Goal: Information Seeking & Learning: Learn about a topic

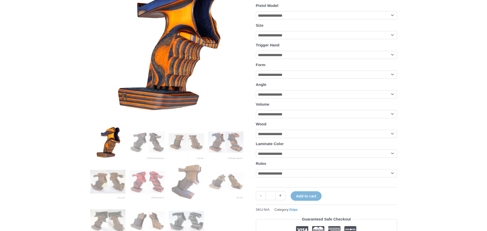
scroll to position [51, 0]
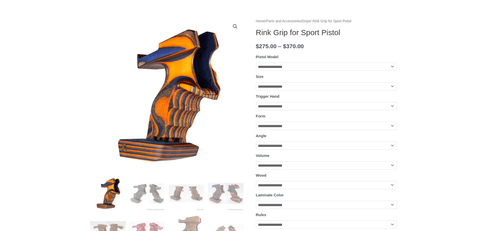
click at [285, 70] on select "**********" at bounding box center [326, 66] width 141 height 8
click at [348, 64] on select "**********" at bounding box center [326, 66] width 141 height 8
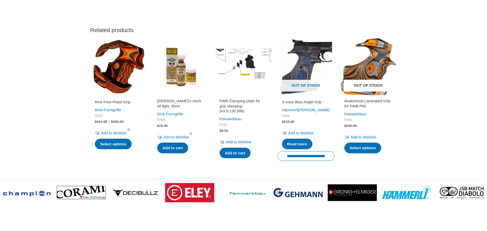
scroll to position [1510, 0]
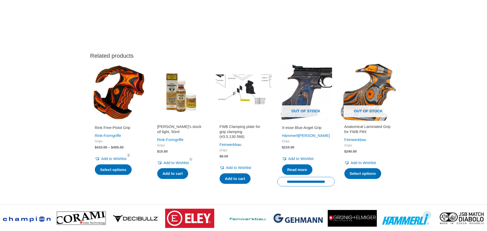
click at [99, 117] on img at bounding box center [118, 91] width 57 height 57
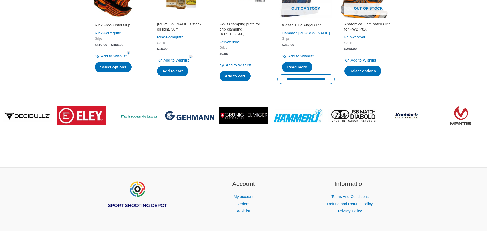
scroll to position [1651, 0]
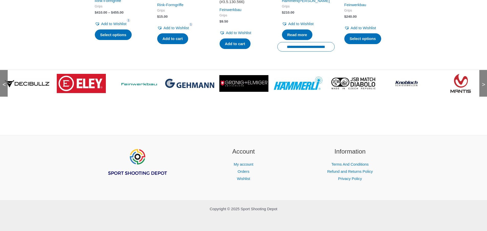
click at [484, 82] on span ">" at bounding box center [482, 79] width 5 height 5
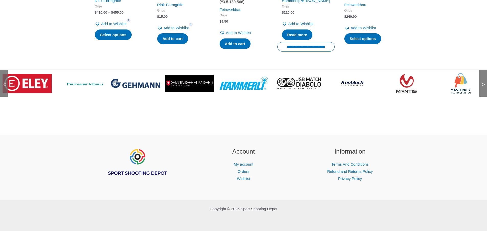
click at [484, 82] on span ">" at bounding box center [482, 79] width 5 height 5
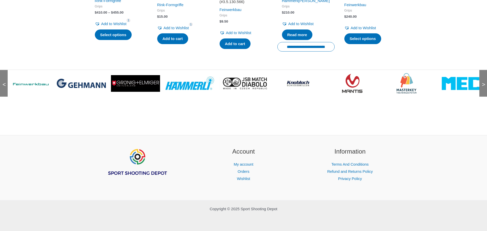
click at [484, 82] on span ">" at bounding box center [482, 79] width 5 height 5
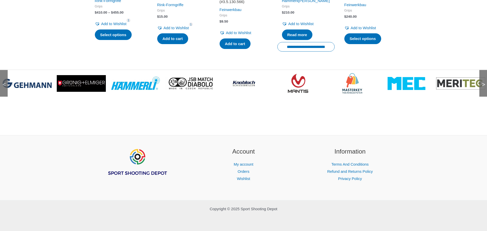
click at [484, 82] on span ">" at bounding box center [482, 79] width 5 height 5
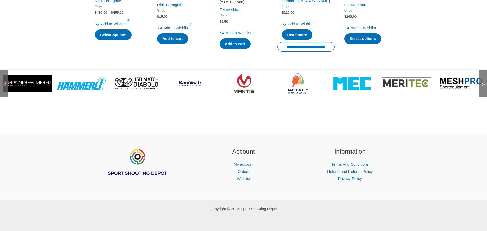
click at [484, 82] on span ">" at bounding box center [482, 79] width 5 height 5
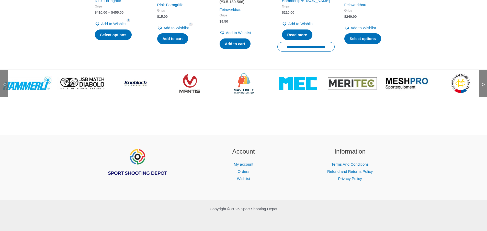
click at [484, 82] on span ">" at bounding box center [482, 79] width 5 height 5
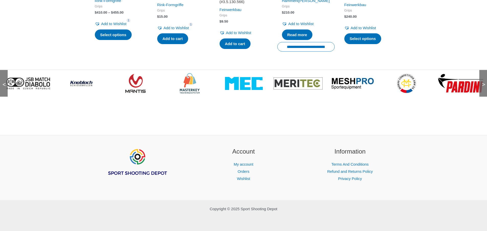
click at [484, 82] on span ">" at bounding box center [482, 79] width 5 height 5
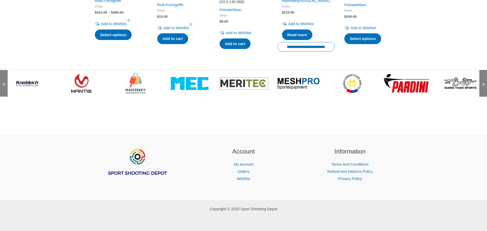
click at [484, 82] on span ">" at bounding box center [482, 79] width 5 height 5
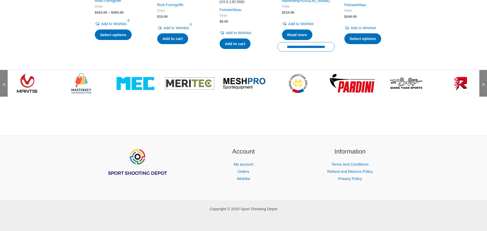
click at [484, 82] on span ">" at bounding box center [482, 79] width 5 height 5
click at [125, 92] on link at bounding box center [135, 83] width 49 height 20
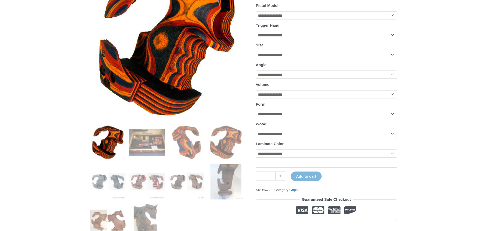
scroll to position [77, 0]
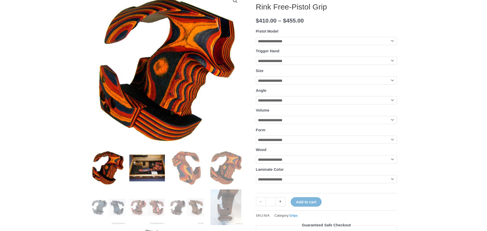
click at [160, 171] on img at bounding box center [147, 168] width 36 height 36
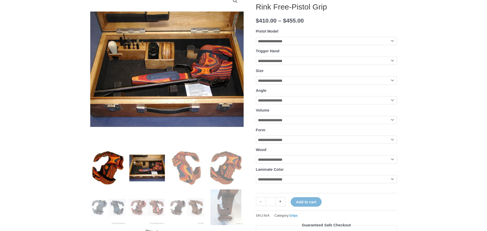
click at [109, 172] on img at bounding box center [108, 168] width 36 height 36
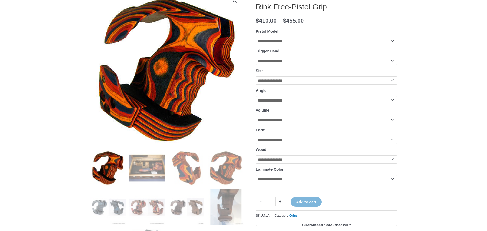
click at [321, 43] on select "**********" at bounding box center [326, 41] width 141 height 8
select select "**********"
click at [256, 37] on select "**********" at bounding box center [326, 41] width 141 height 8
click at [327, 68] on tbody "**********" at bounding box center [326, 109] width 141 height 164
click at [328, 65] on select "**********" at bounding box center [326, 61] width 141 height 8
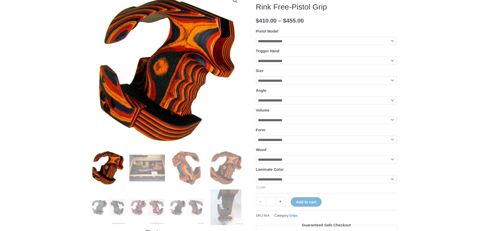
click at [322, 87] on tbody "**********" at bounding box center [326, 109] width 141 height 164
click at [319, 81] on select "**********" at bounding box center [326, 80] width 141 height 8
select select "*"
click at [256, 78] on select "**********" at bounding box center [326, 80] width 141 height 8
click at [311, 103] on select "**********" at bounding box center [326, 100] width 141 height 8
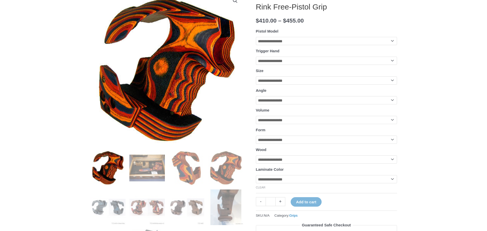
select select "****"
click at [256, 98] on select "**********" at bounding box center [326, 100] width 141 height 8
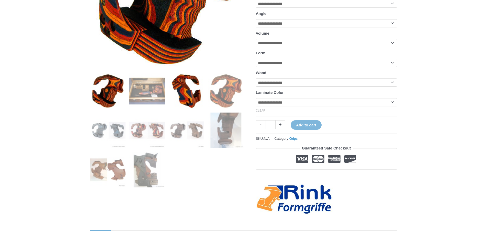
scroll to position [128, 0]
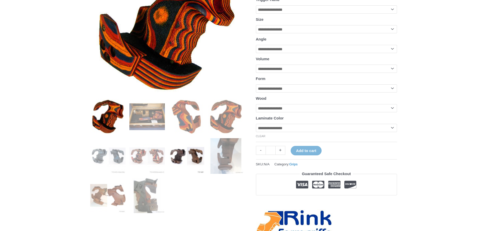
click at [196, 158] on img at bounding box center [187, 156] width 36 height 36
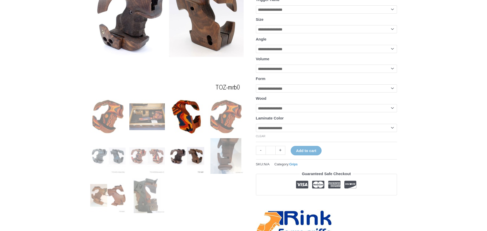
scroll to position [102, 0]
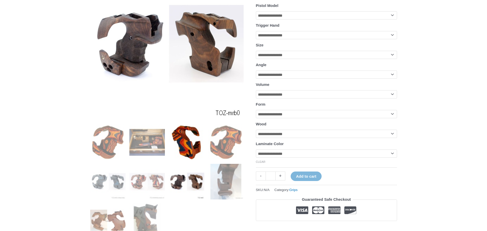
click at [190, 140] on img at bounding box center [187, 142] width 36 height 36
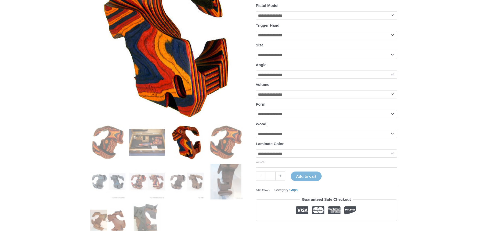
drag, startPoint x: 245, startPoint y: 147, endPoint x: 238, endPoint y: 145, distance: 7.5
click at [236, 145] on img at bounding box center [226, 142] width 36 height 36
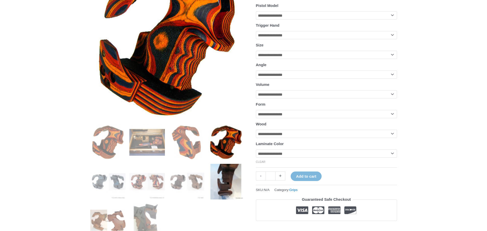
click at [217, 196] on img at bounding box center [226, 182] width 36 height 36
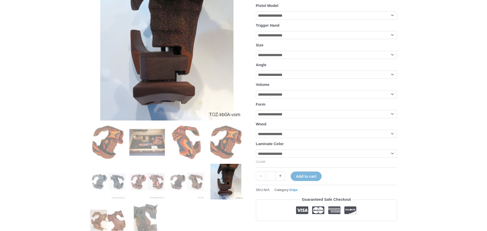
click at [210, 216] on ol at bounding box center [167, 183] width 154 height 118
click at [104, 195] on img at bounding box center [108, 182] width 36 height 36
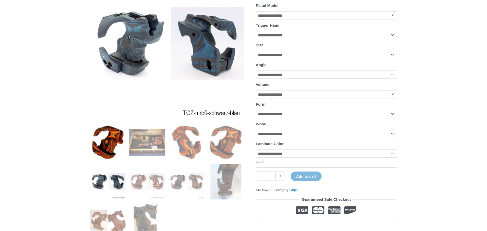
click at [112, 136] on img at bounding box center [108, 142] width 36 height 36
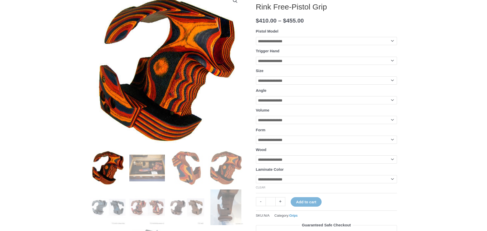
scroll to position [51, 0]
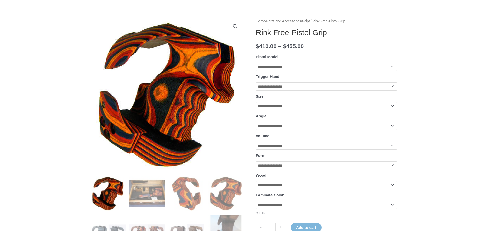
click at [309, 209] on select "**********" at bounding box center [326, 204] width 141 height 8
select select "*****"
click at [256, 206] on select "**********" at bounding box center [326, 204] width 141 height 8
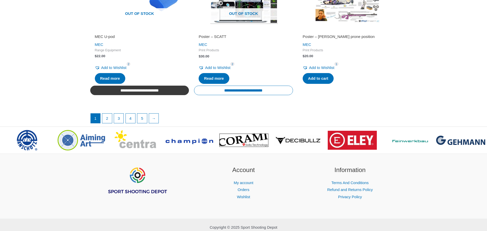
scroll to position [947, 0]
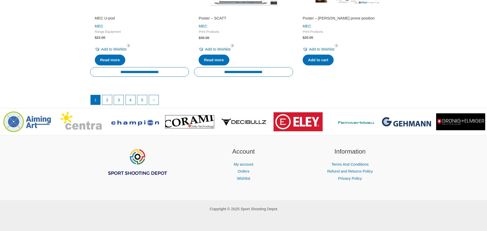
click at [106, 104] on li "2" at bounding box center [107, 100] width 10 height 10
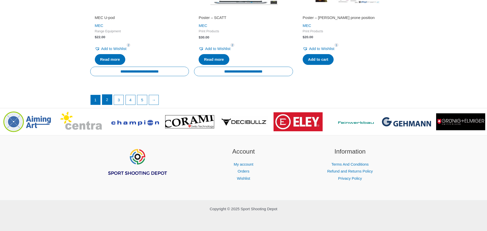
click at [111, 101] on link "2" at bounding box center [107, 99] width 10 height 10
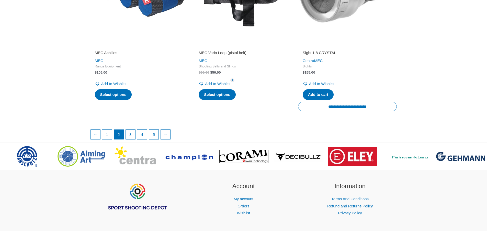
scroll to position [930, 0]
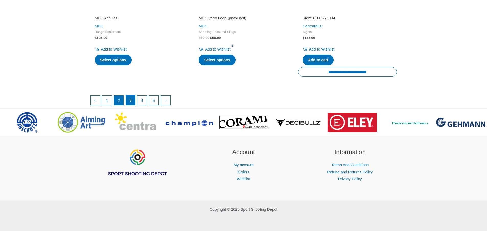
click at [128, 101] on link "3" at bounding box center [131, 100] width 10 height 10
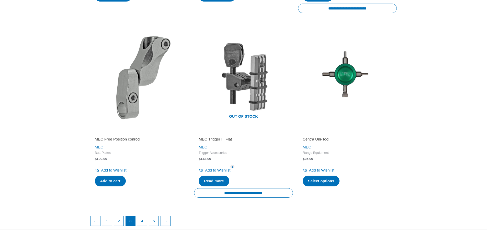
scroll to position [921, 0]
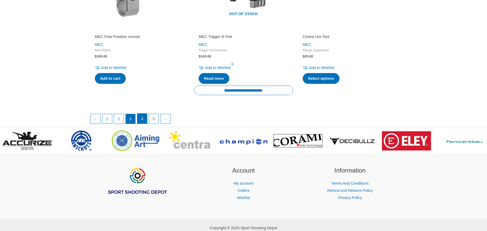
click at [139, 117] on link "4" at bounding box center [142, 118] width 10 height 10
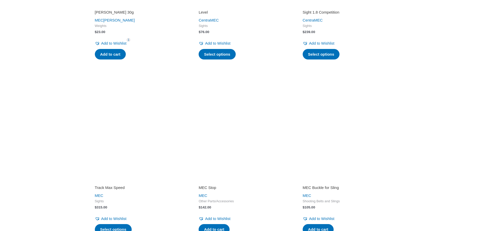
scroll to position [896, 0]
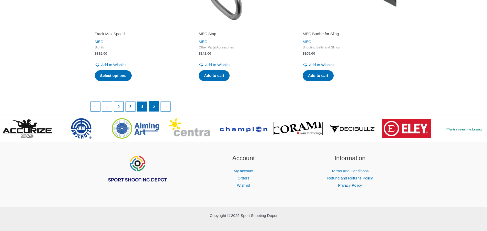
click at [158, 107] on link "5" at bounding box center [154, 106] width 10 height 10
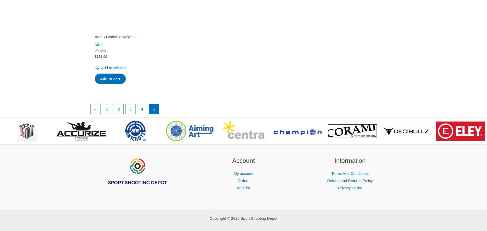
scroll to position [368, 0]
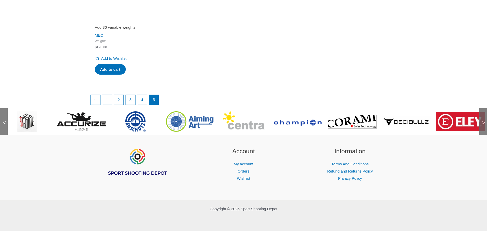
click at [485, 117] on div ">" at bounding box center [484, 121] width 8 height 27
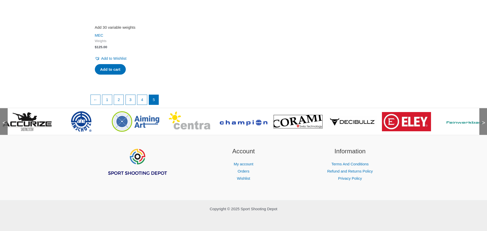
click at [485, 117] on div ">" at bounding box center [484, 121] width 8 height 27
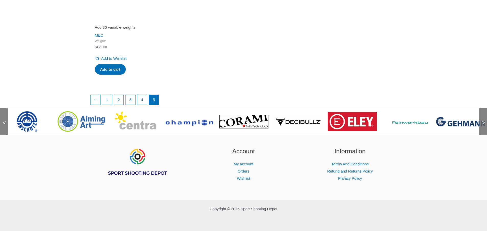
click at [485, 117] on div ">" at bounding box center [484, 121] width 8 height 27
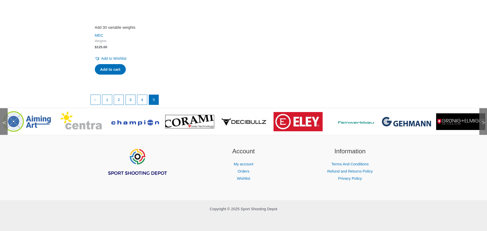
click at [485, 117] on div ">" at bounding box center [484, 121] width 8 height 27
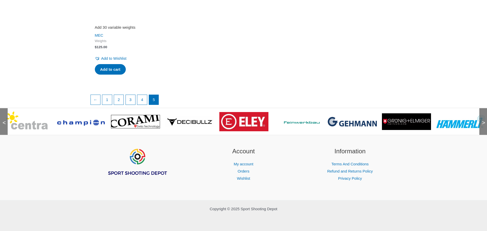
click at [485, 117] on div ">" at bounding box center [484, 121] width 8 height 27
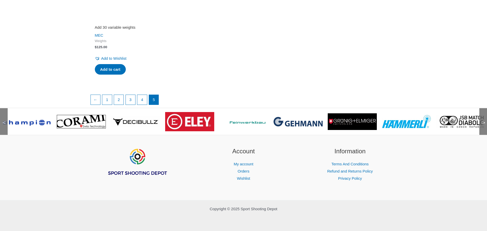
click at [485, 117] on div ">" at bounding box center [484, 121] width 8 height 27
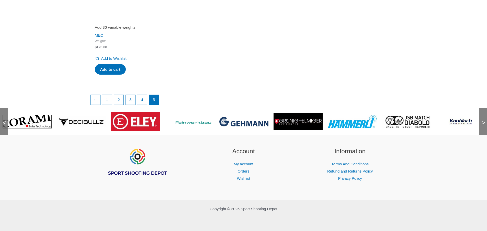
click at [485, 117] on div ">" at bounding box center [484, 121] width 8 height 27
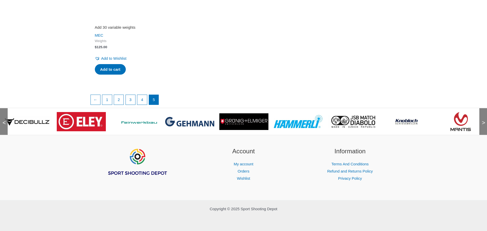
click at [485, 117] on div ">" at bounding box center [484, 121] width 8 height 27
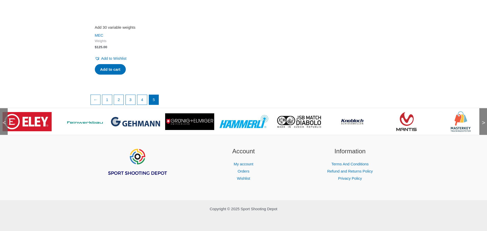
click at [485, 117] on div ">" at bounding box center [484, 121] width 8 height 27
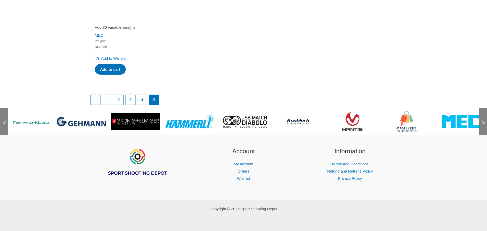
click at [485, 117] on div ">" at bounding box center [484, 121] width 8 height 27
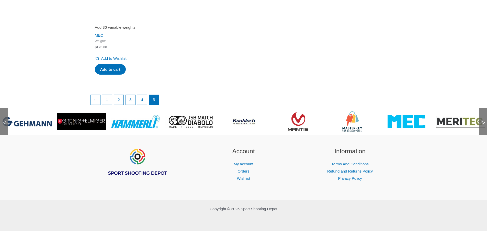
click at [485, 117] on div ">" at bounding box center [484, 121] width 8 height 27
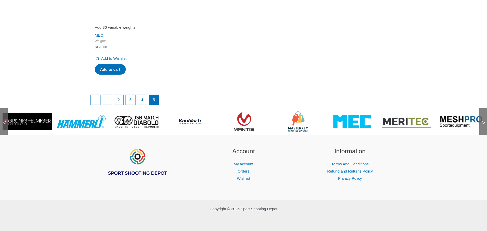
click at [485, 117] on div ">" at bounding box center [484, 121] width 8 height 27
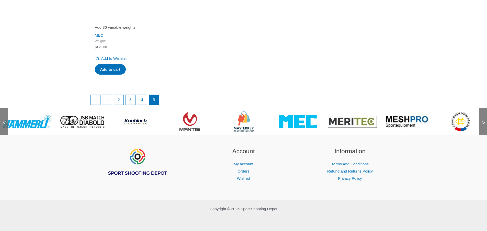
click at [485, 117] on div ">" at bounding box center [484, 121] width 8 height 27
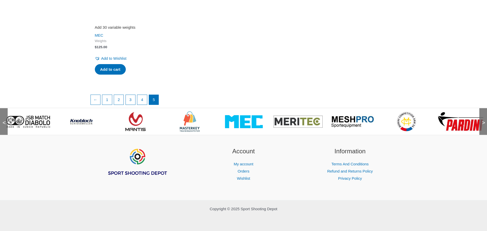
click at [485, 117] on div ">" at bounding box center [484, 121] width 8 height 27
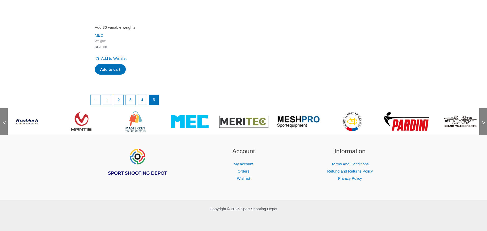
click at [485, 117] on div ">" at bounding box center [484, 121] width 8 height 27
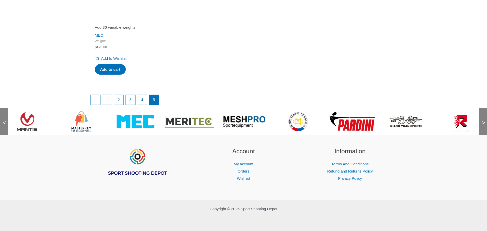
click at [485, 117] on div ">" at bounding box center [484, 121] width 8 height 27
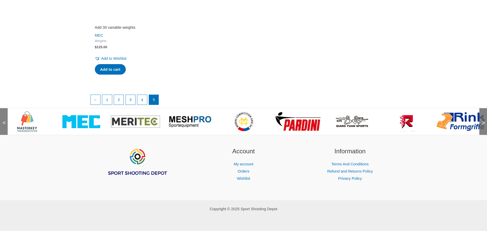
click at [485, 117] on div ">" at bounding box center [484, 121] width 8 height 27
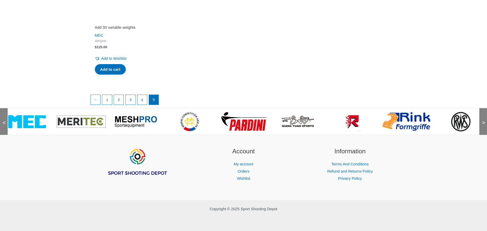
click at [485, 117] on div ">" at bounding box center [484, 121] width 8 height 27
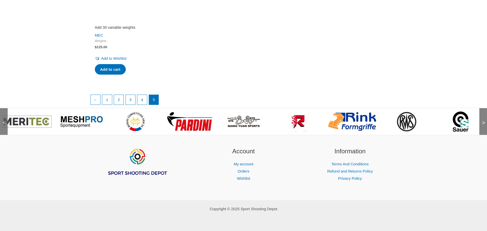
click at [485, 117] on div ">" at bounding box center [484, 121] width 8 height 27
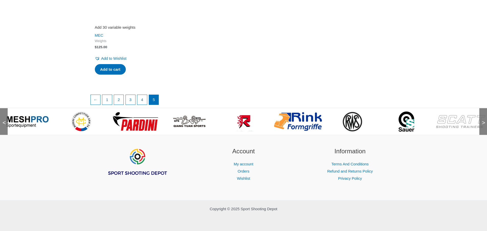
click at [485, 117] on div ">" at bounding box center [484, 121] width 8 height 27
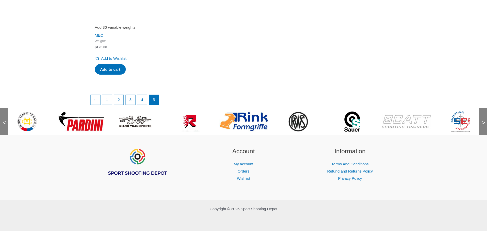
click at [485, 117] on div ">" at bounding box center [484, 121] width 8 height 27
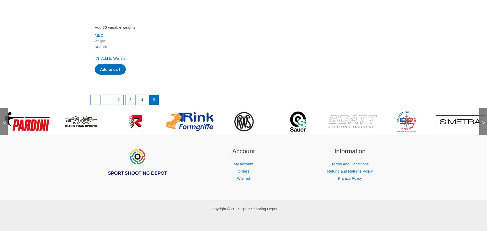
click at [485, 117] on div ">" at bounding box center [484, 121] width 8 height 27
click at [208, 118] on img at bounding box center [189, 121] width 49 height 20
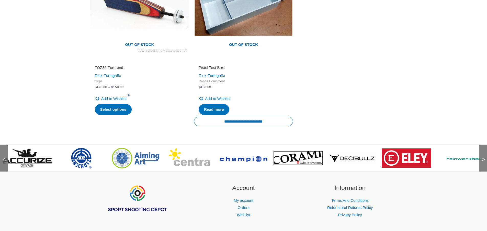
scroll to position [640, 0]
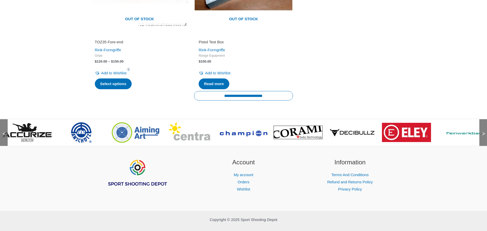
click at [481, 131] on span ">" at bounding box center [482, 128] width 5 height 5
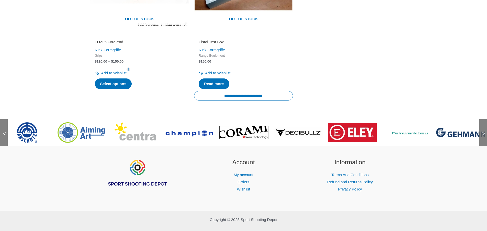
click at [481, 131] on span ">" at bounding box center [482, 128] width 5 height 5
drag, startPoint x: 481, startPoint y: 131, endPoint x: 482, endPoint y: 135, distance: 4.3
click at [481, 134] on div ">" at bounding box center [484, 132] width 8 height 27
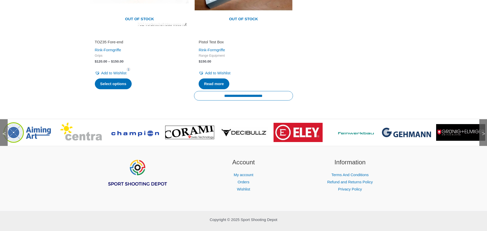
click at [483, 131] on span ">" at bounding box center [482, 128] width 5 height 5
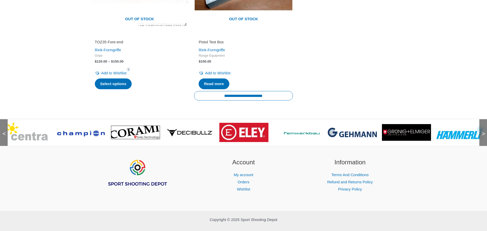
click at [483, 131] on span ">" at bounding box center [482, 128] width 5 height 5
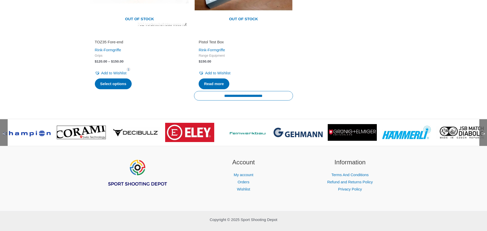
click at [483, 131] on span ">" at bounding box center [482, 128] width 5 height 5
click at [484, 131] on span ">" at bounding box center [482, 128] width 5 height 5
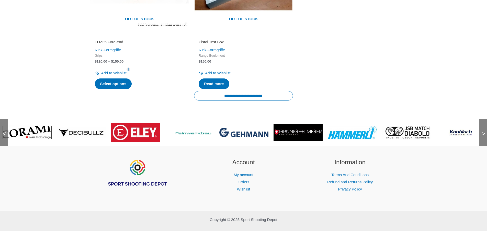
click at [484, 131] on span ">" at bounding box center [482, 128] width 5 height 5
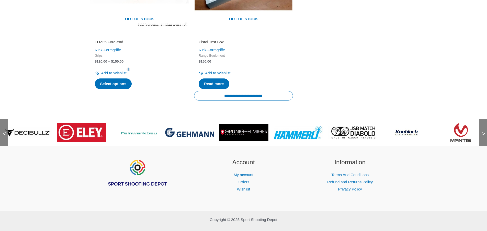
click at [484, 131] on span ">" at bounding box center [482, 128] width 5 height 5
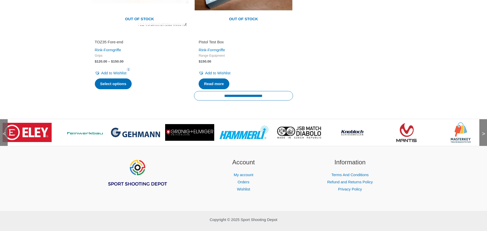
click at [484, 131] on span ">" at bounding box center [482, 128] width 5 height 5
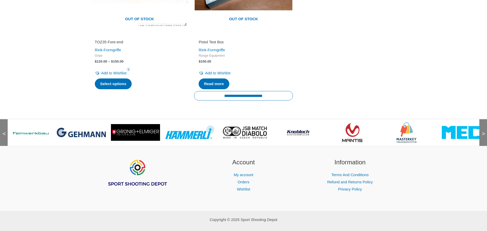
click at [484, 131] on span ">" at bounding box center [482, 128] width 5 height 5
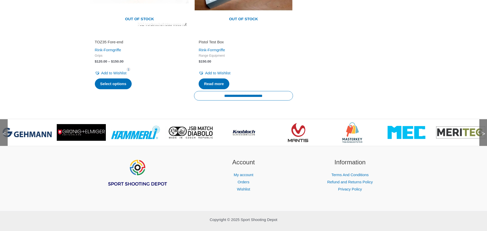
click at [484, 131] on span ">" at bounding box center [482, 128] width 5 height 5
click at [484, 137] on div ">" at bounding box center [484, 132] width 8 height 27
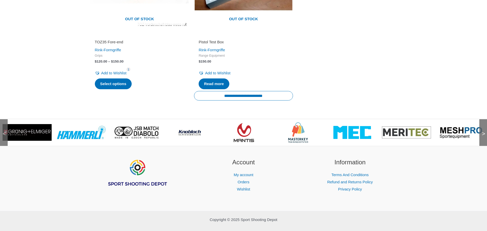
click at [484, 137] on div ">" at bounding box center [484, 132] width 8 height 27
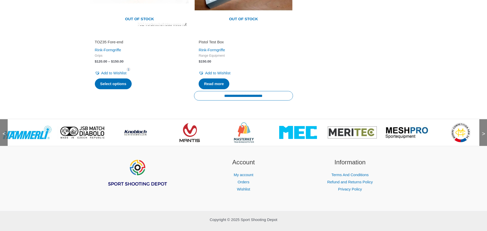
click at [484, 137] on div ">" at bounding box center [484, 132] width 8 height 27
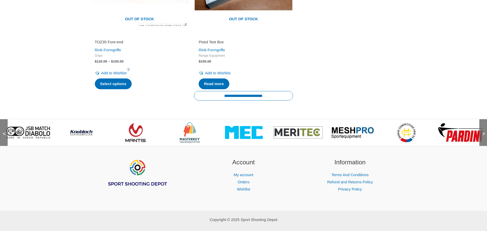
click at [484, 137] on div ">" at bounding box center [484, 132] width 8 height 27
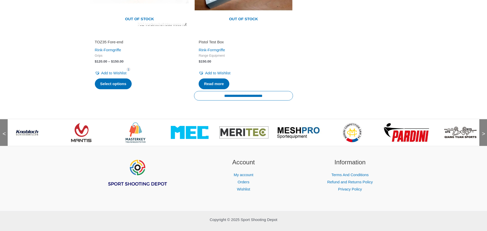
click at [484, 137] on div ">" at bounding box center [484, 132] width 8 height 27
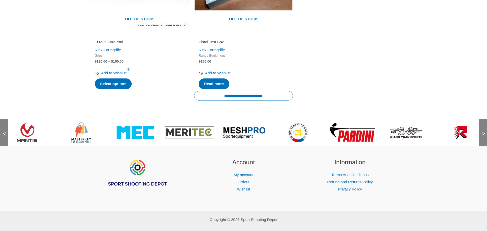
click at [484, 137] on div ">" at bounding box center [484, 132] width 8 height 27
click at [483, 137] on div ">" at bounding box center [484, 132] width 8 height 27
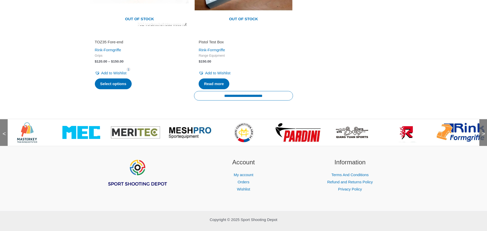
click at [483, 137] on div ">" at bounding box center [484, 132] width 8 height 27
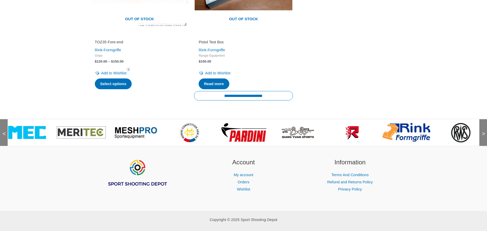
click at [483, 137] on div ">" at bounding box center [484, 132] width 8 height 27
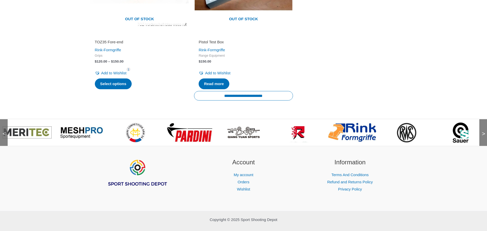
click at [483, 137] on div ">" at bounding box center [484, 132] width 8 height 27
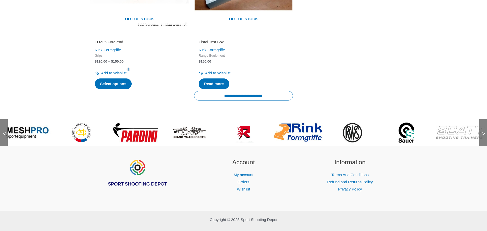
click at [482, 137] on div ">" at bounding box center [484, 132] width 8 height 27
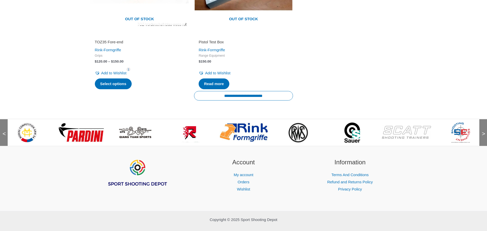
click at [482, 137] on div ">" at bounding box center [484, 132] width 8 height 27
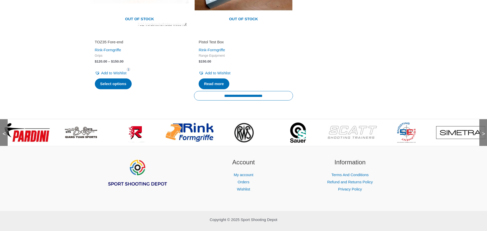
click at [482, 137] on div ">" at bounding box center [484, 132] width 8 height 27
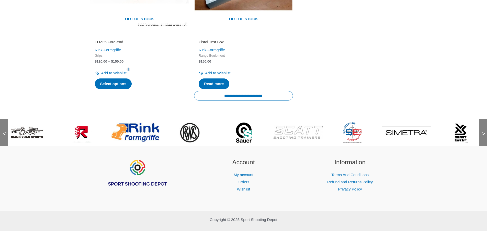
click at [483, 137] on div ">" at bounding box center [484, 132] width 8 height 27
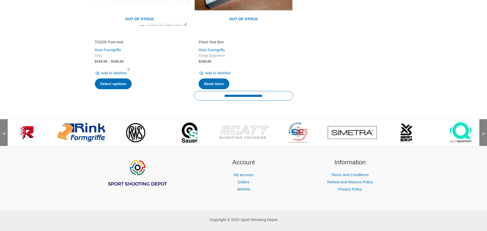
click at [483, 137] on div ">" at bounding box center [484, 132] width 8 height 27
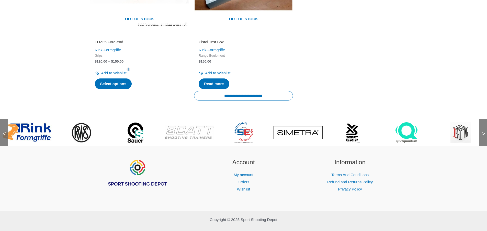
click at [483, 137] on div ">" at bounding box center [484, 132] width 8 height 27
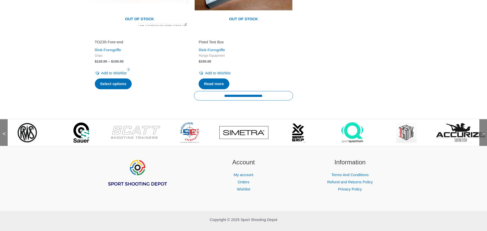
click at [483, 137] on div ">" at bounding box center [484, 132] width 8 height 27
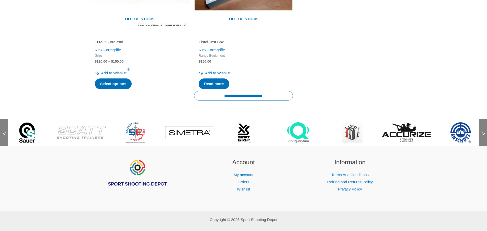
click at [483, 137] on div ">" at bounding box center [484, 132] width 8 height 27
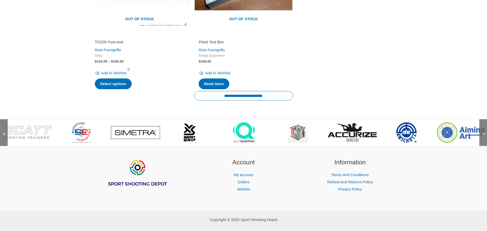
click at [483, 137] on div ">" at bounding box center [484, 132] width 8 height 27
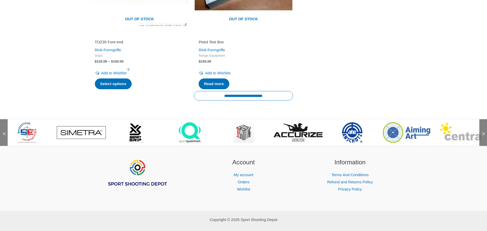
click at [483, 137] on div ">" at bounding box center [484, 132] width 8 height 27
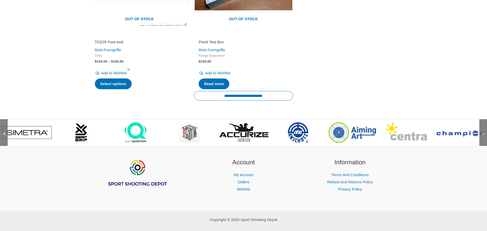
click at [483, 137] on div ">" at bounding box center [484, 132] width 8 height 27
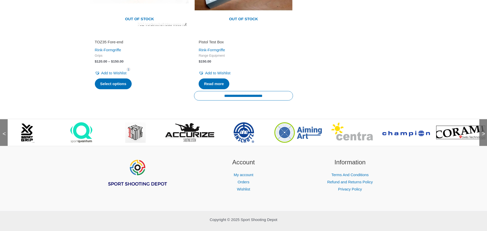
click at [483, 137] on div ">" at bounding box center [484, 132] width 8 height 27
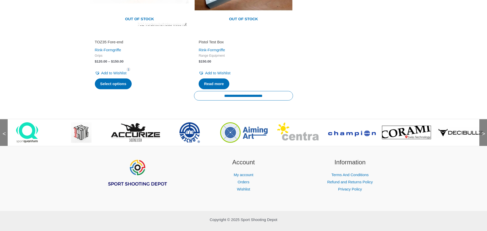
click at [483, 137] on div ">" at bounding box center [484, 132] width 8 height 27
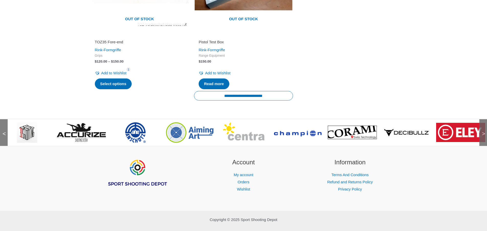
click at [3, 131] on span "<" at bounding box center [2, 128] width 5 height 5
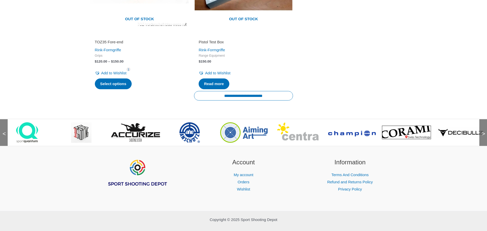
click at [3, 131] on span "<" at bounding box center [2, 128] width 5 height 5
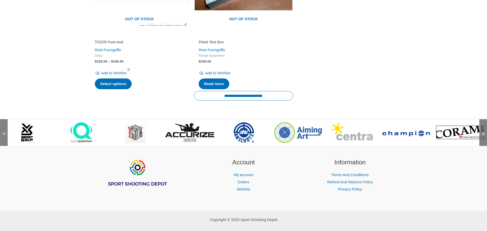
click at [3, 131] on span "<" at bounding box center [2, 128] width 5 height 5
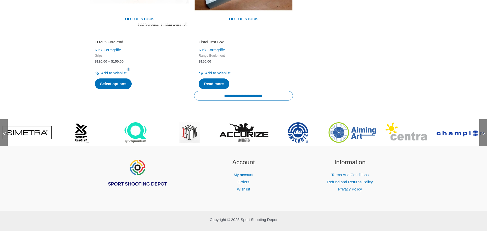
click at [3, 131] on span "<" at bounding box center [2, 128] width 5 height 5
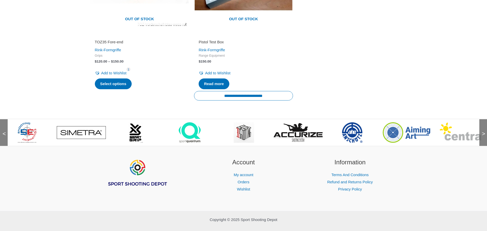
click at [4, 131] on span "<" at bounding box center [2, 128] width 5 height 5
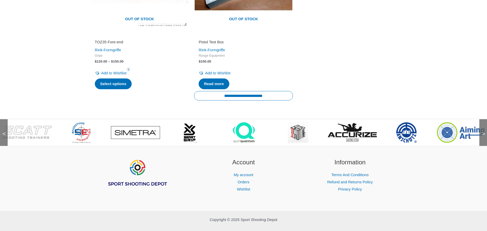
click at [4, 131] on span "<" at bounding box center [2, 128] width 5 height 5
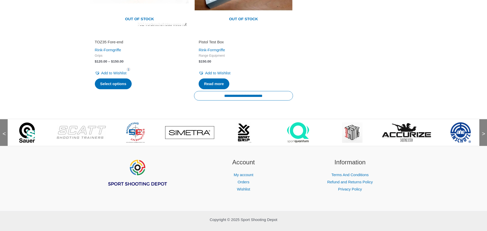
click at [4, 131] on span "<" at bounding box center [2, 128] width 5 height 5
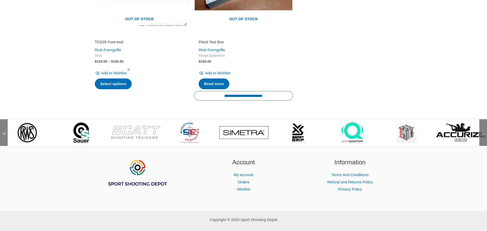
click at [4, 131] on span "<" at bounding box center [2, 128] width 5 height 5
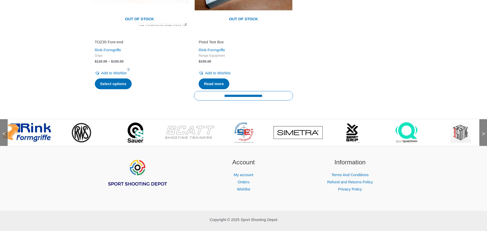
click at [4, 131] on span "<" at bounding box center [2, 128] width 5 height 5
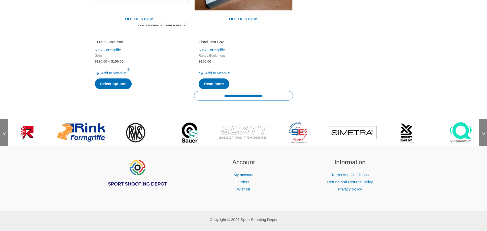
click at [4, 131] on span "<" at bounding box center [2, 128] width 5 height 5
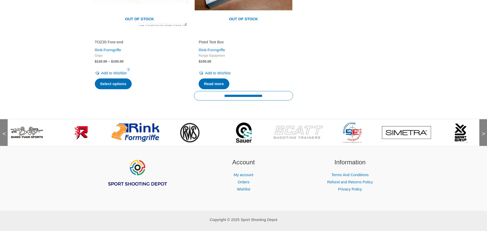
click at [4, 131] on span "<" at bounding box center [2, 128] width 5 height 5
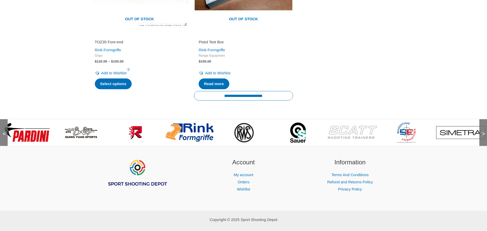
click at [4, 131] on span "<" at bounding box center [2, 128] width 5 height 5
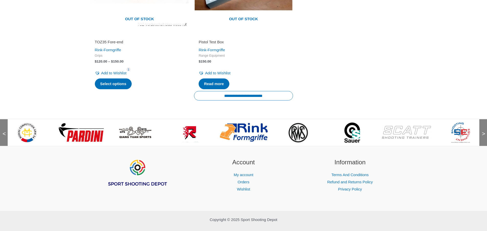
click at [4, 131] on span "<" at bounding box center [2, 128] width 5 height 5
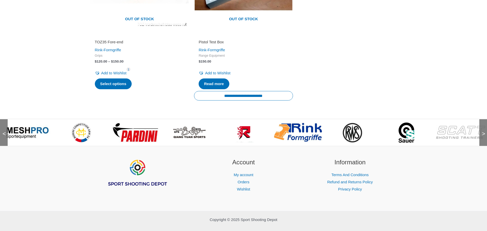
click at [79, 130] on img at bounding box center [81, 132] width 20 height 20
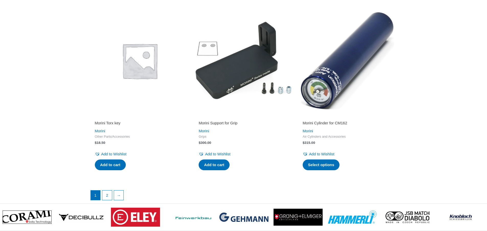
scroll to position [981, 0]
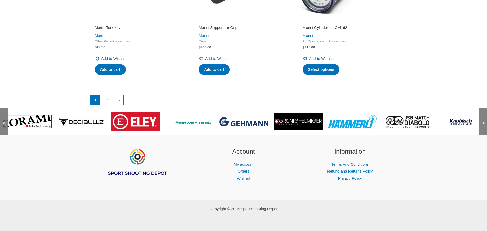
click at [2, 121] on div "<" at bounding box center [4, 121] width 8 height 27
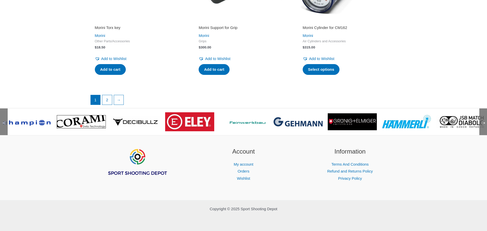
click at [2, 121] on div "<" at bounding box center [4, 121] width 8 height 27
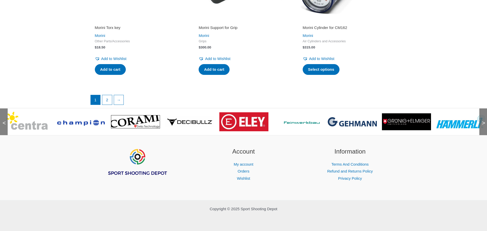
click at [2, 121] on div "<" at bounding box center [4, 121] width 8 height 27
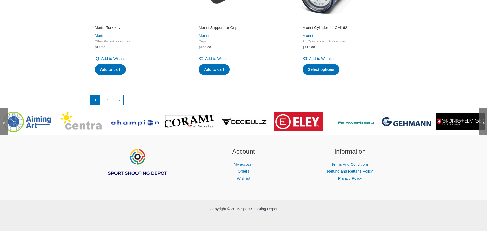
click at [2, 121] on div "<" at bounding box center [4, 121] width 8 height 27
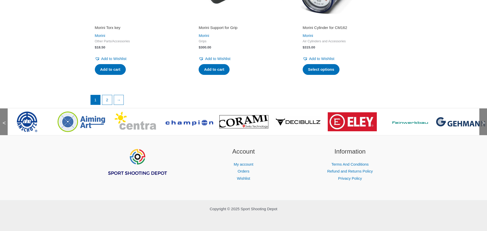
click at [2, 121] on div "<" at bounding box center [4, 121] width 8 height 27
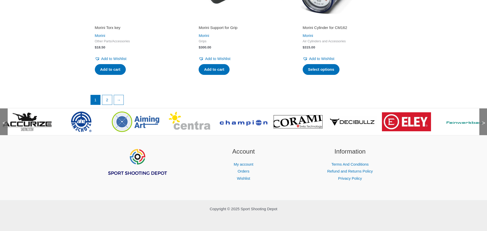
click at [2, 121] on div "<" at bounding box center [4, 121] width 8 height 27
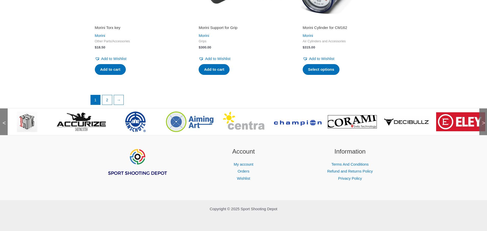
click at [2, 121] on div "<" at bounding box center [4, 121] width 8 height 27
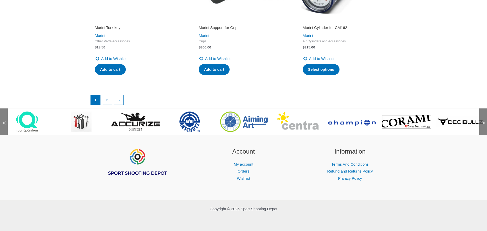
click at [2, 121] on div "<" at bounding box center [4, 121] width 8 height 27
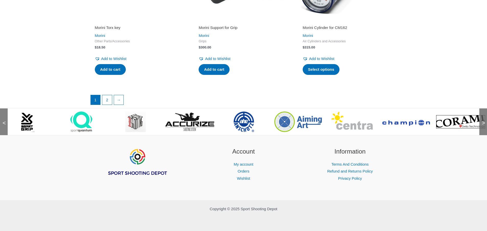
click at [2, 121] on div "<" at bounding box center [4, 121] width 8 height 27
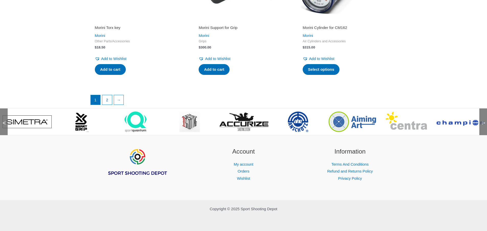
click at [2, 121] on div "<" at bounding box center [4, 121] width 8 height 27
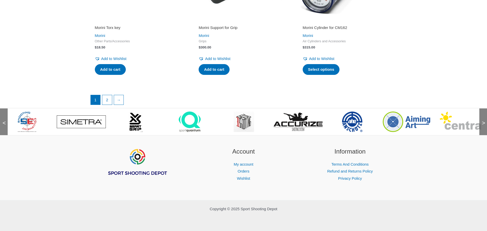
click at [2, 121] on div "<" at bounding box center [4, 121] width 8 height 27
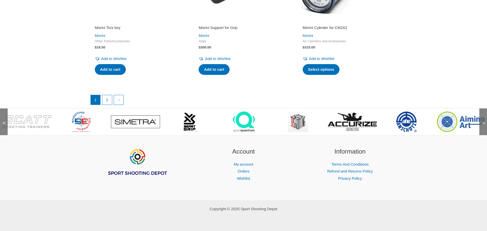
click at [2, 121] on div "<" at bounding box center [4, 121] width 8 height 27
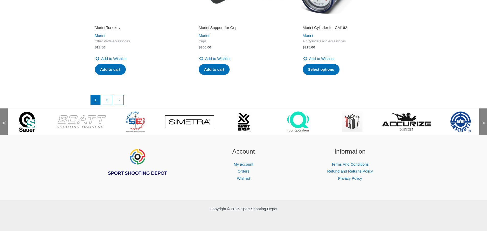
click at [2, 121] on div "<" at bounding box center [4, 121] width 8 height 27
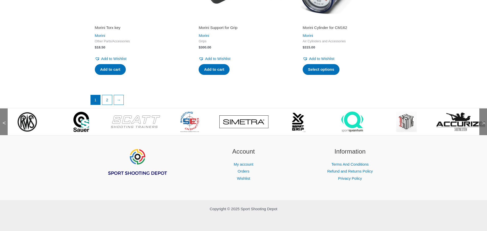
click at [2, 121] on div "<" at bounding box center [4, 121] width 8 height 27
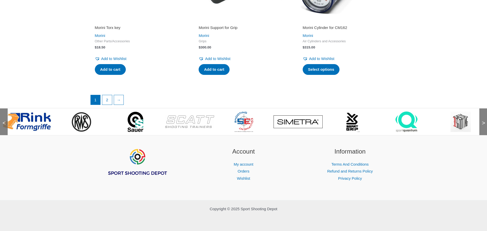
click at [2, 121] on div "<" at bounding box center [4, 121] width 8 height 27
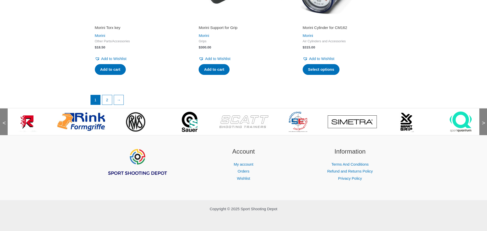
click at [2, 121] on div "<" at bounding box center [4, 121] width 8 height 27
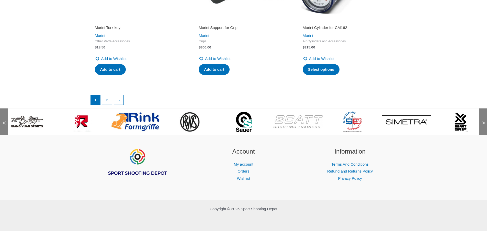
click at [2, 121] on div "<" at bounding box center [4, 121] width 8 height 27
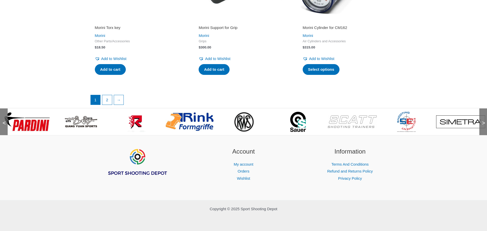
click at [2, 121] on div "<" at bounding box center [4, 121] width 8 height 27
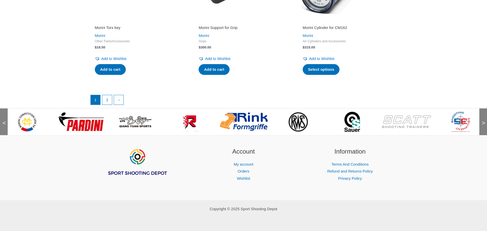
click at [2, 121] on div "<" at bounding box center [4, 121] width 8 height 27
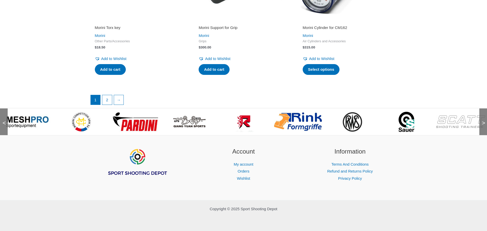
click at [2, 121] on div "<" at bounding box center [4, 121] width 8 height 27
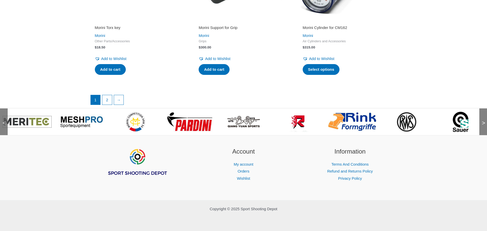
click at [2, 121] on div "<" at bounding box center [4, 121] width 8 height 27
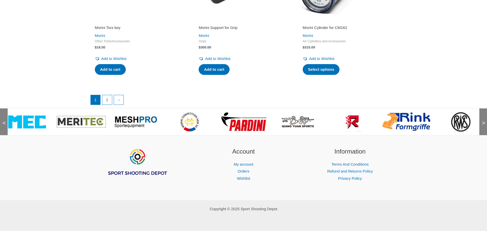
click at [2, 121] on div "<" at bounding box center [4, 121] width 8 height 27
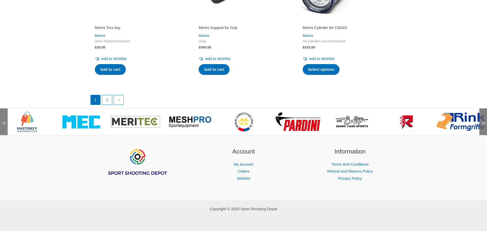
click at [4, 120] on span "<" at bounding box center [2, 117] width 5 height 5
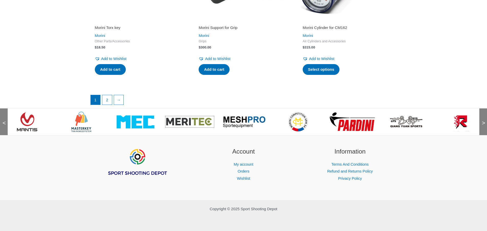
click at [4, 120] on span "<" at bounding box center [2, 117] width 5 height 5
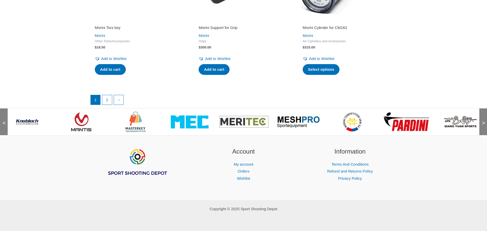
click at [4, 120] on span "<" at bounding box center [2, 117] width 5 height 5
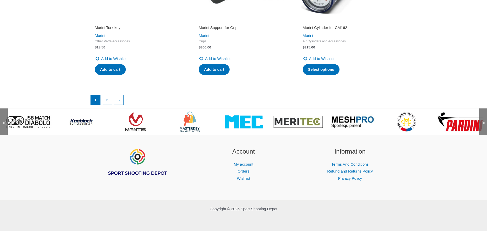
click at [4, 120] on span "<" at bounding box center [2, 117] width 5 height 5
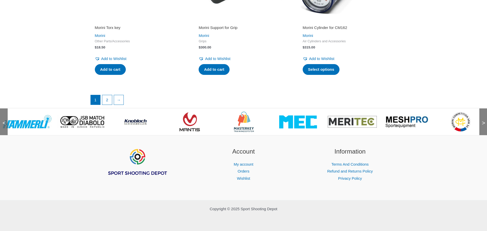
click at [4, 120] on span "<" at bounding box center [2, 117] width 5 height 5
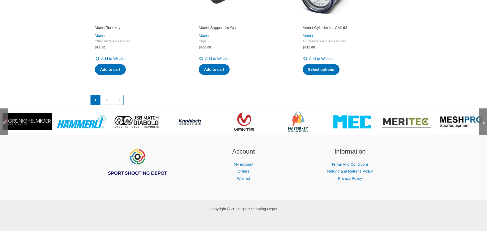
click at [4, 120] on span "<" at bounding box center [2, 117] width 5 height 5
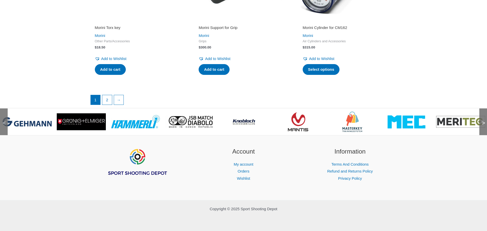
click at [4, 120] on span "<" at bounding box center [2, 117] width 5 height 5
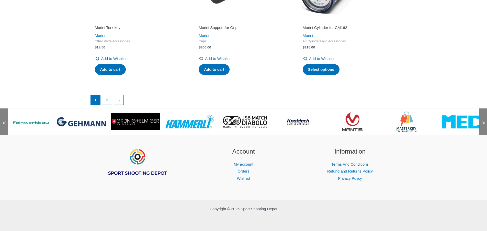
click at [4, 120] on span "<" at bounding box center [2, 117] width 5 height 5
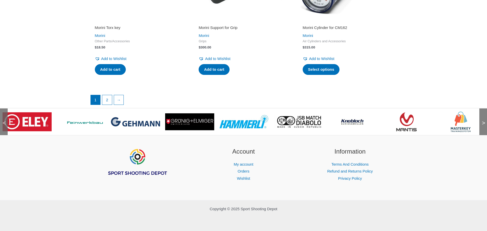
click at [4, 120] on span "<" at bounding box center [2, 117] width 5 height 5
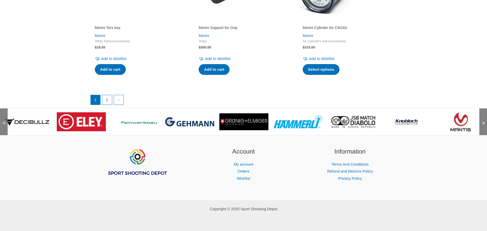
click at [4, 120] on span "<" at bounding box center [2, 117] width 5 height 5
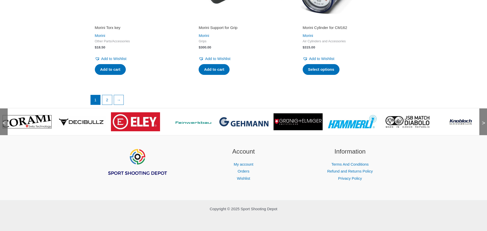
click at [4, 120] on span "<" at bounding box center [2, 117] width 5 height 5
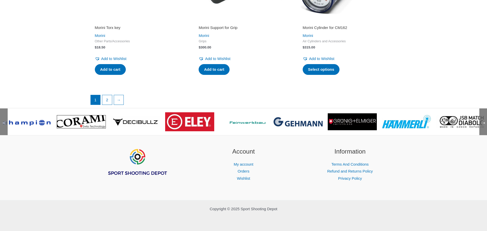
click at [4, 120] on span "<" at bounding box center [2, 117] width 5 height 5
